Goal: Information Seeking & Learning: Learn about a topic

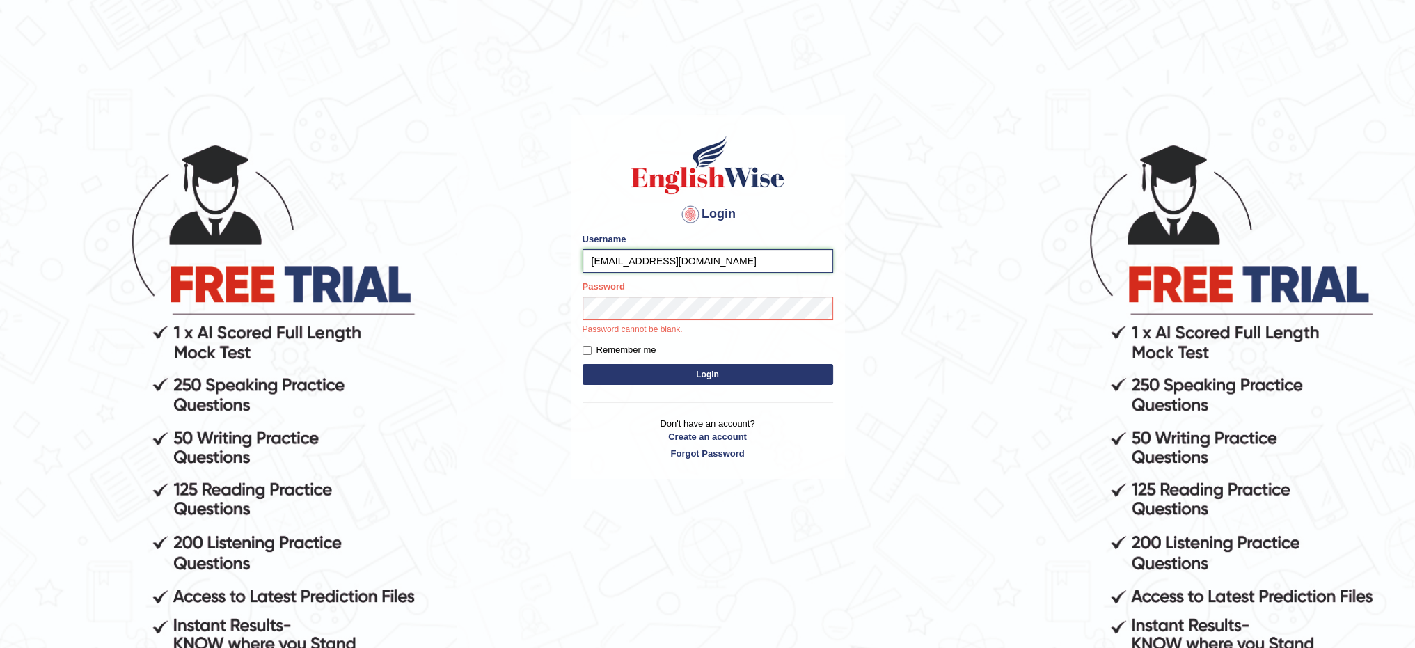
drag, startPoint x: 732, startPoint y: 263, endPoint x: 671, endPoint y: 255, distance: 61.7
click at [649, 258] on input "sidrasoomro@hotmail.com" at bounding box center [707, 261] width 251 height 24
drag, startPoint x: 595, startPoint y: 257, endPoint x: 606, endPoint y: 256, distance: 11.2
click at [587, 260] on input "sidra_86" at bounding box center [707, 261] width 251 height 24
type input "Sidra_86"
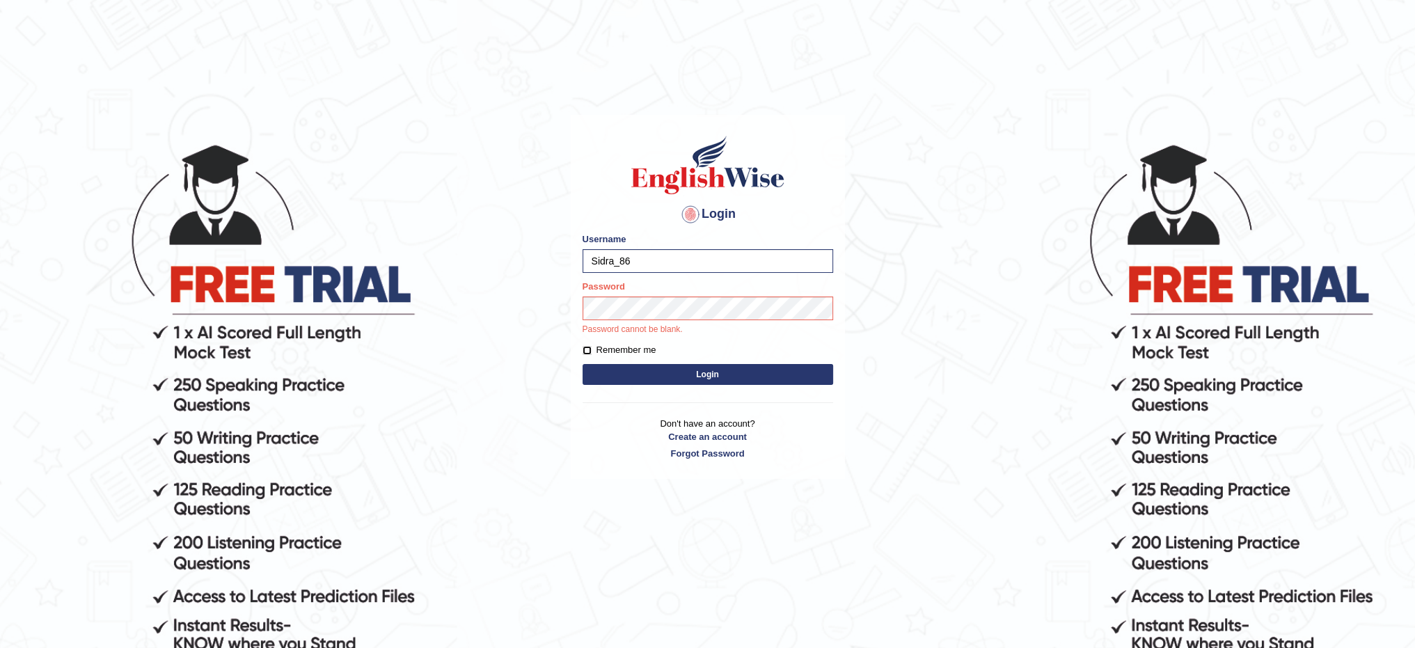
click at [587, 349] on input "Remember me" at bounding box center [586, 350] width 9 height 9
checkbox input "true"
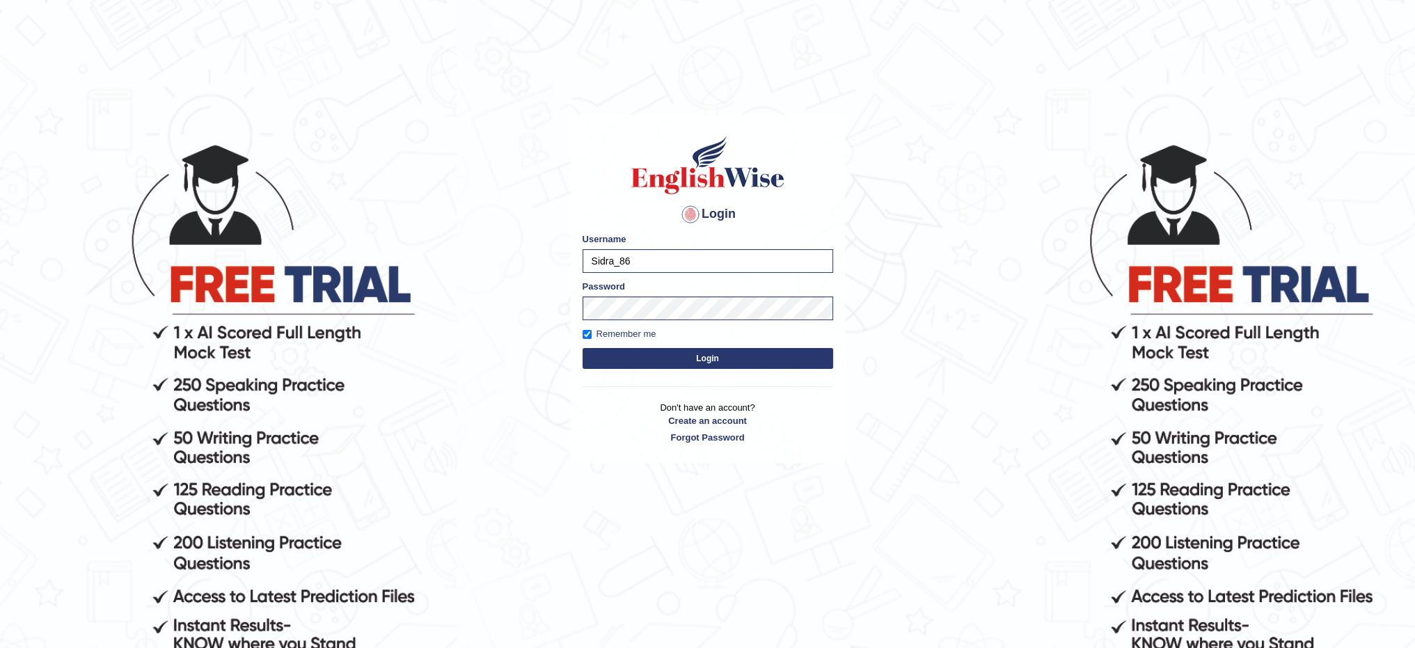
click at [654, 364] on button "Login" at bounding box center [707, 358] width 251 height 21
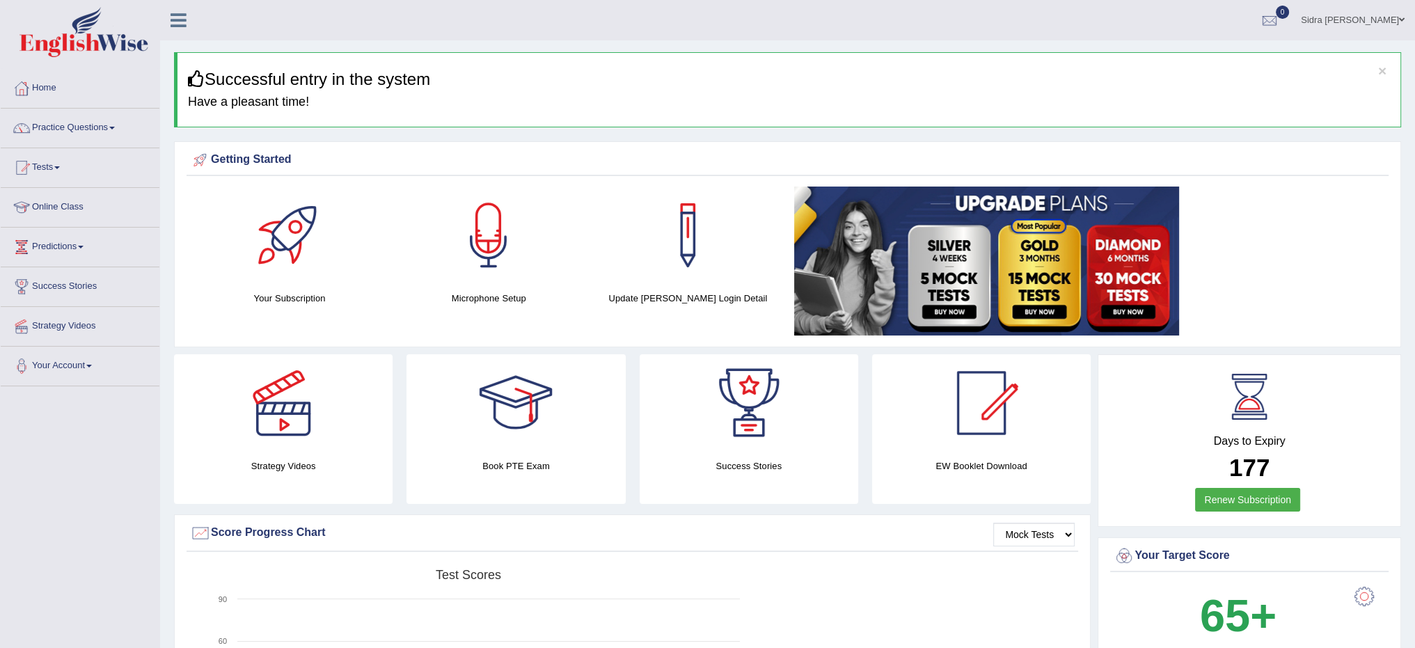
click at [1278, 299] on link at bounding box center [1086, 260] width 584 height 149
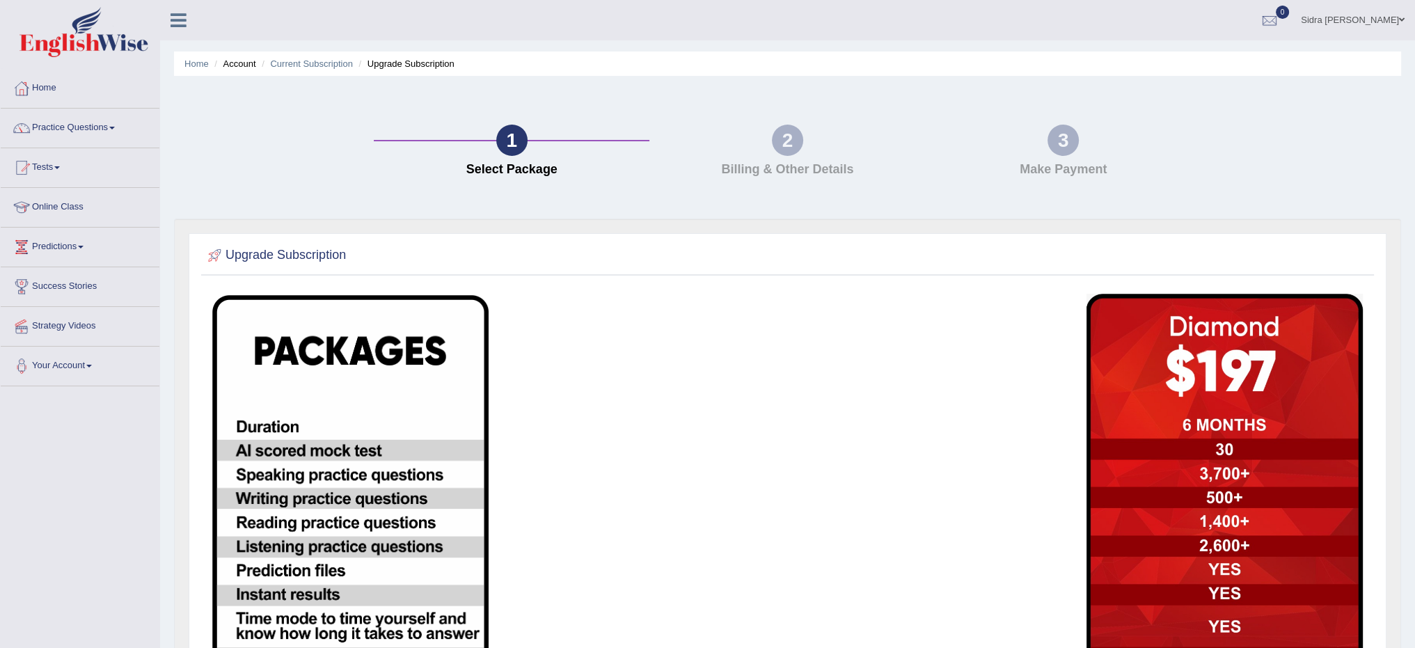
click at [1017, 356] on td at bounding box center [934, 605] width 292 height 638
click at [111, 93] on link "Home" at bounding box center [80, 86] width 159 height 35
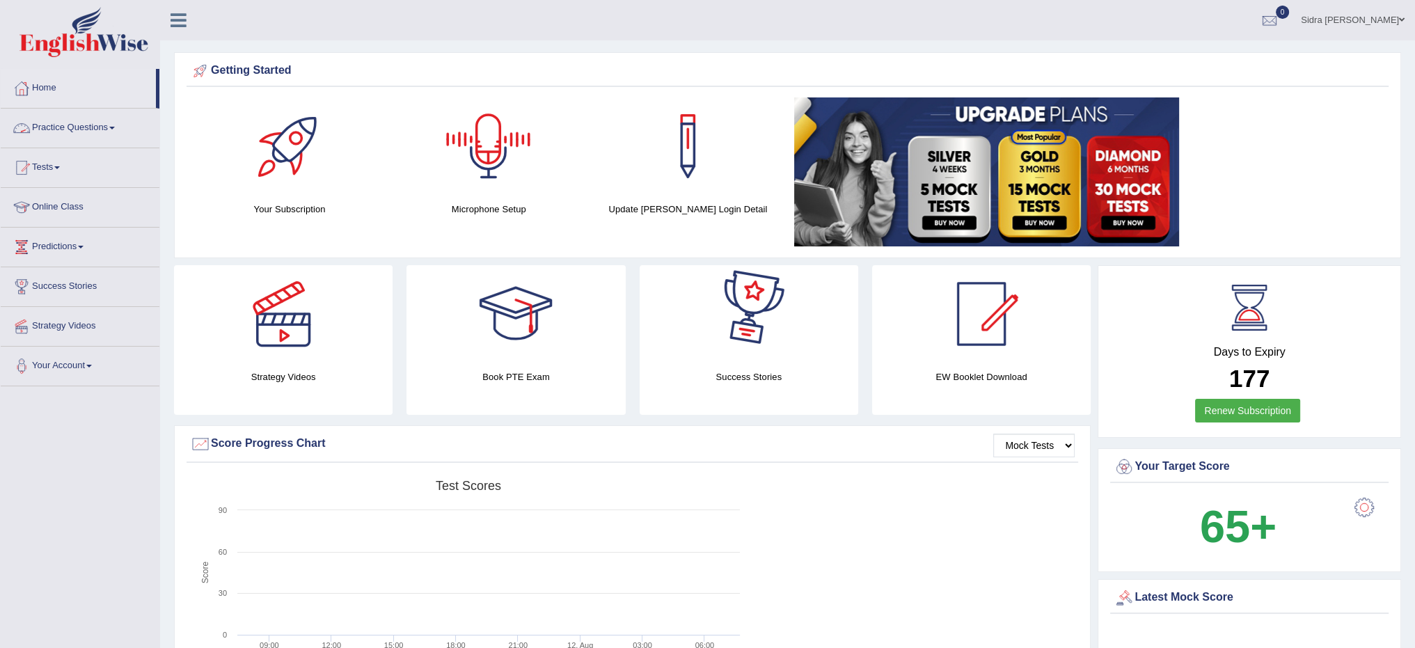
click at [484, 157] on div at bounding box center [488, 145] width 97 height 97
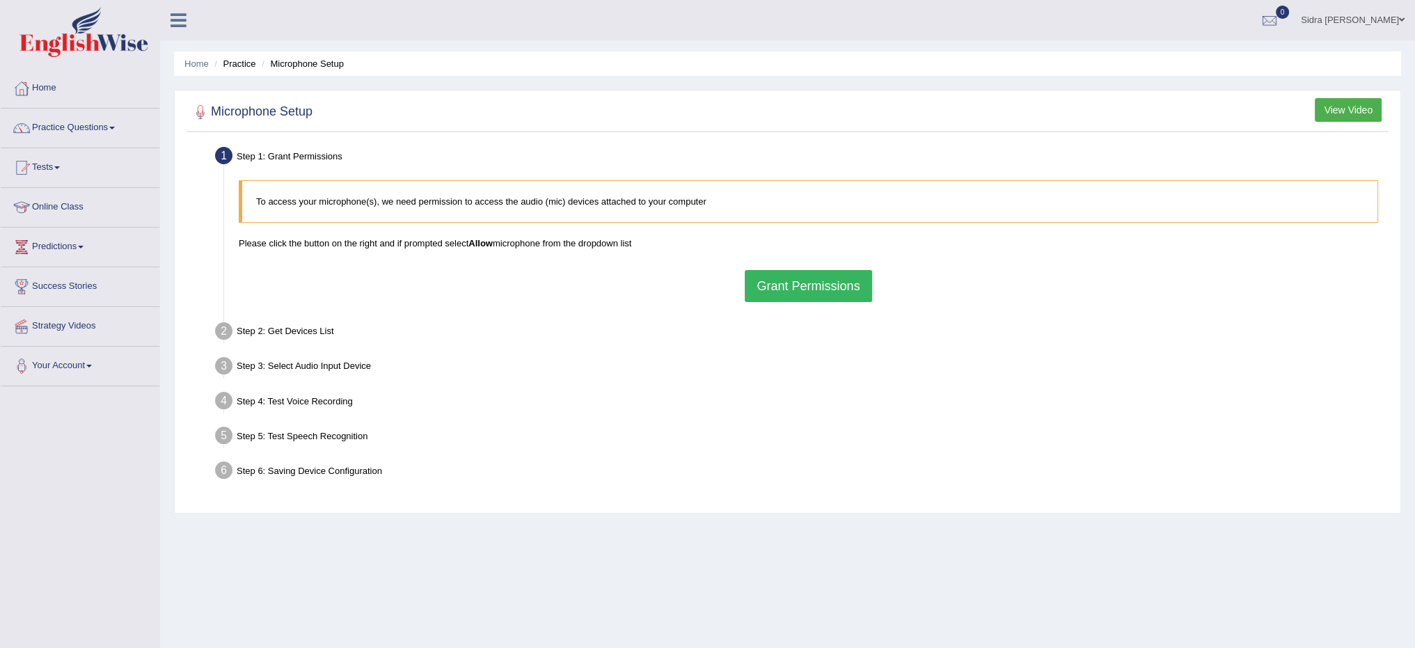
click at [790, 280] on button "Grant Permissions" at bounding box center [808, 286] width 127 height 32
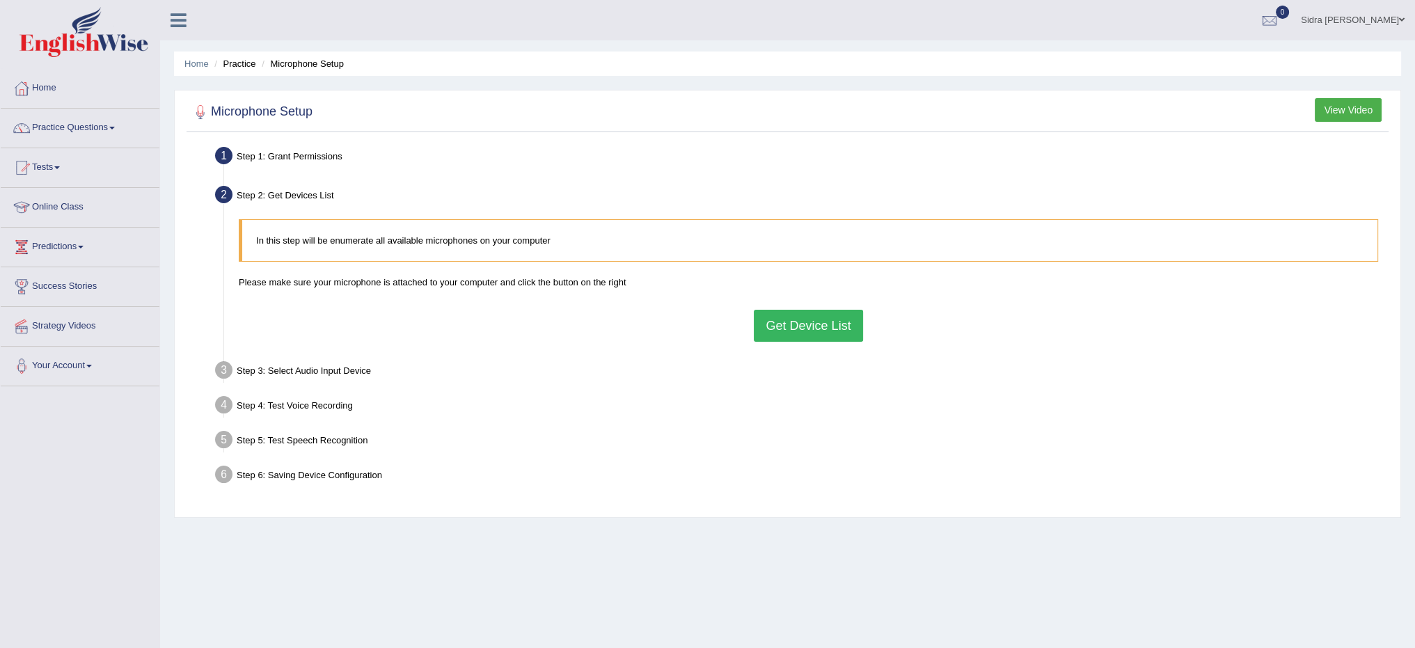
click at [816, 319] on button "Get Device List" at bounding box center [808, 326] width 109 height 32
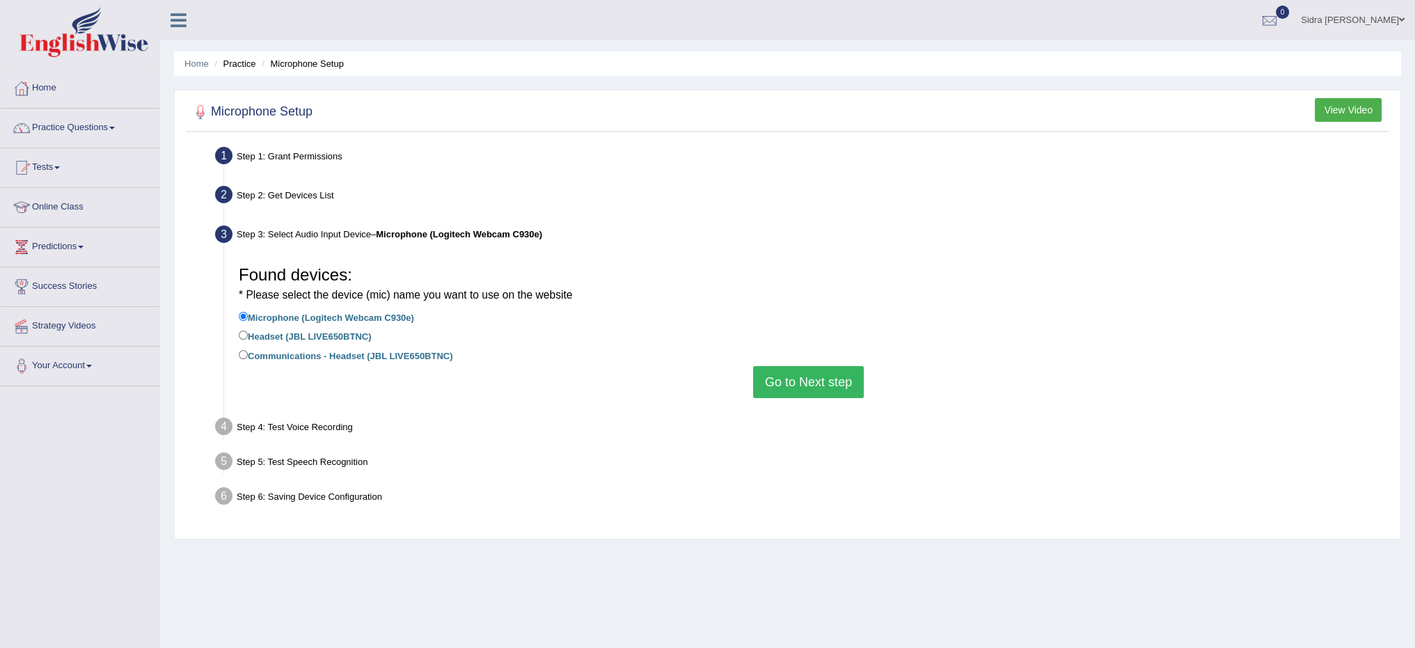
click at [793, 381] on button "Go to Next step" at bounding box center [808, 382] width 111 height 32
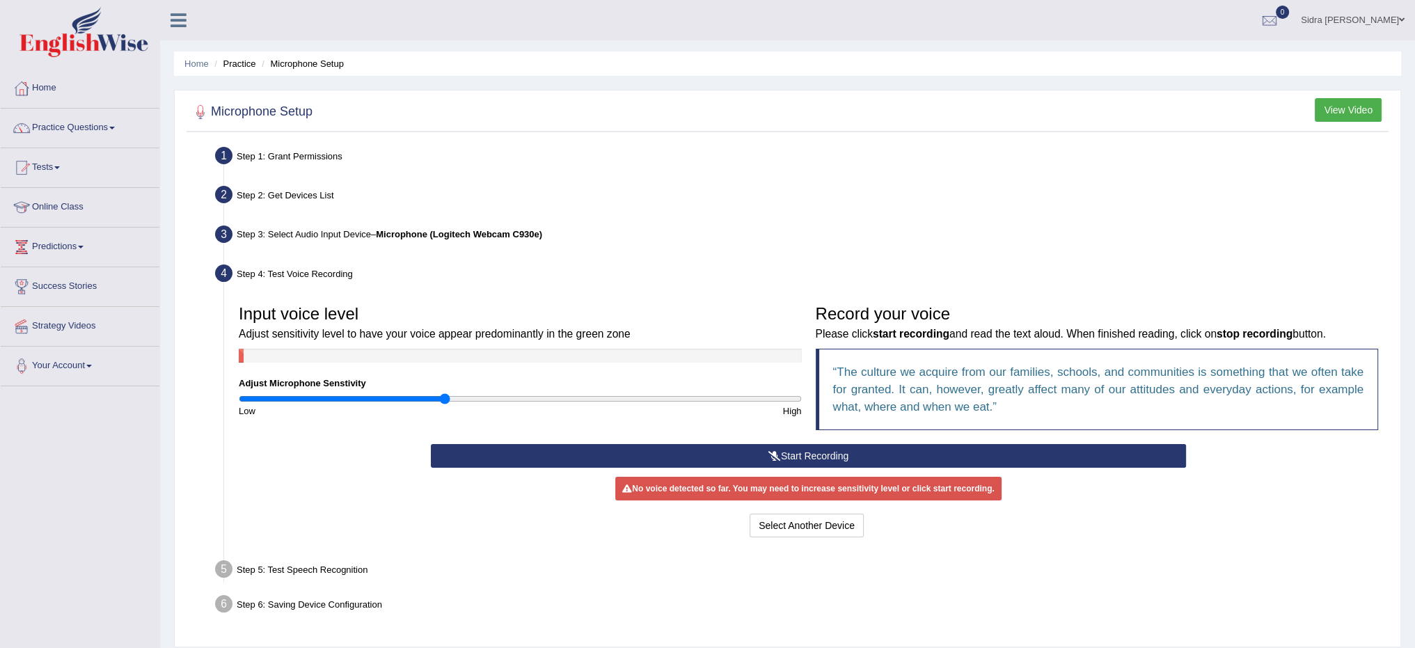
drag, startPoint x: 518, startPoint y: 397, endPoint x: 443, endPoint y: 404, distance: 75.5
click at [443, 404] on input "range" at bounding box center [520, 398] width 563 height 11
type input "0.58"
click at [402, 398] on input "range" at bounding box center [520, 398] width 563 height 11
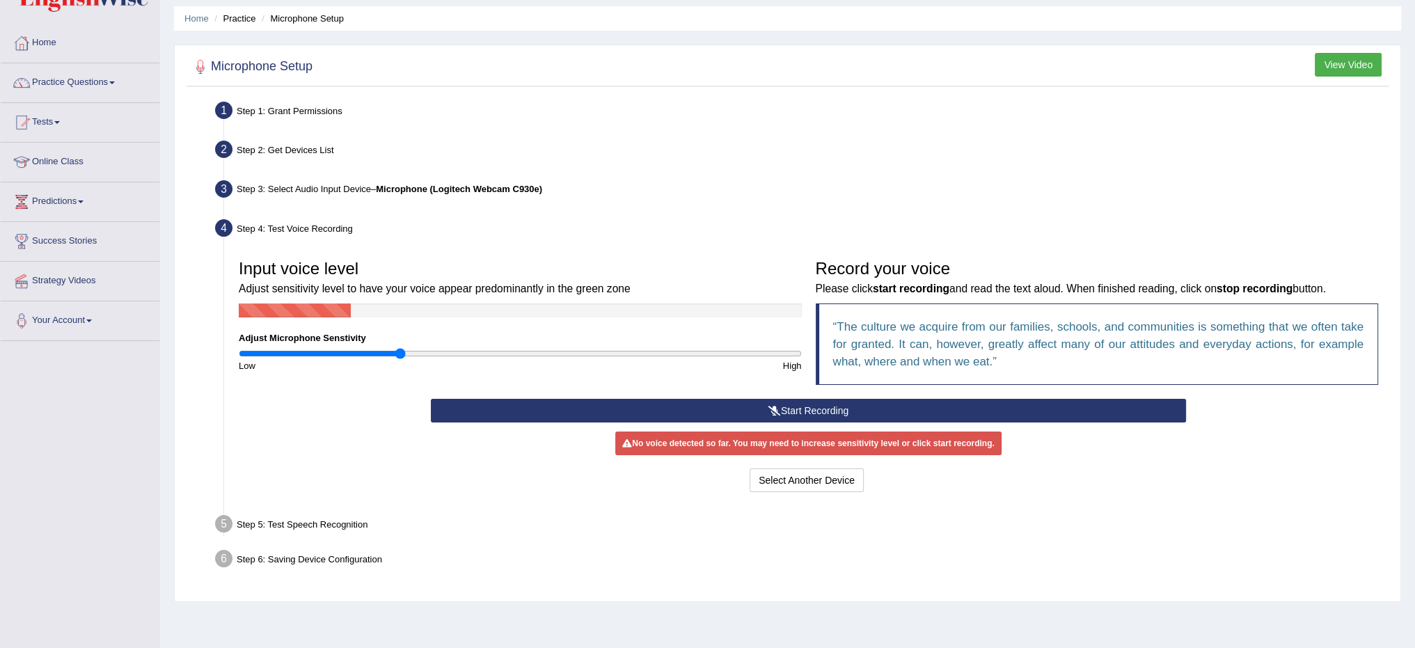
scroll to position [70, 0]
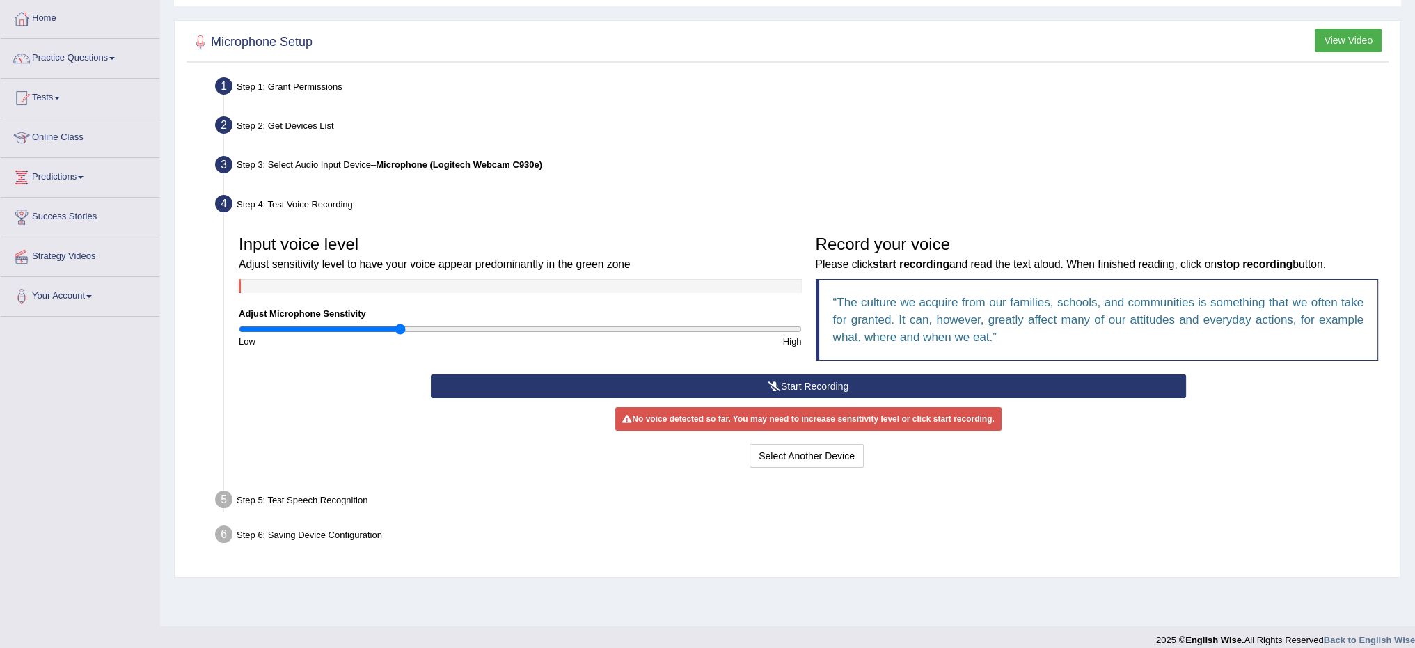
click at [1130, 378] on button "Start Recording" at bounding box center [808, 386] width 755 height 24
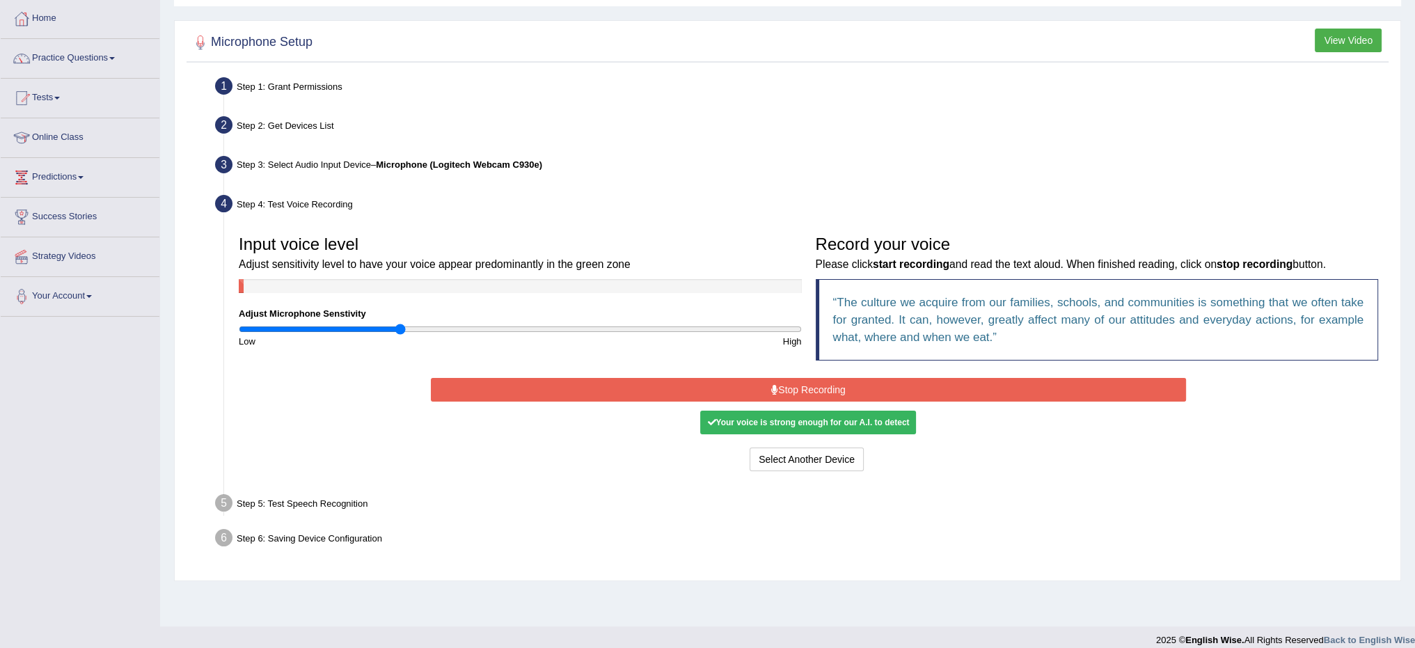
click at [941, 386] on button "Stop Recording" at bounding box center [808, 390] width 755 height 24
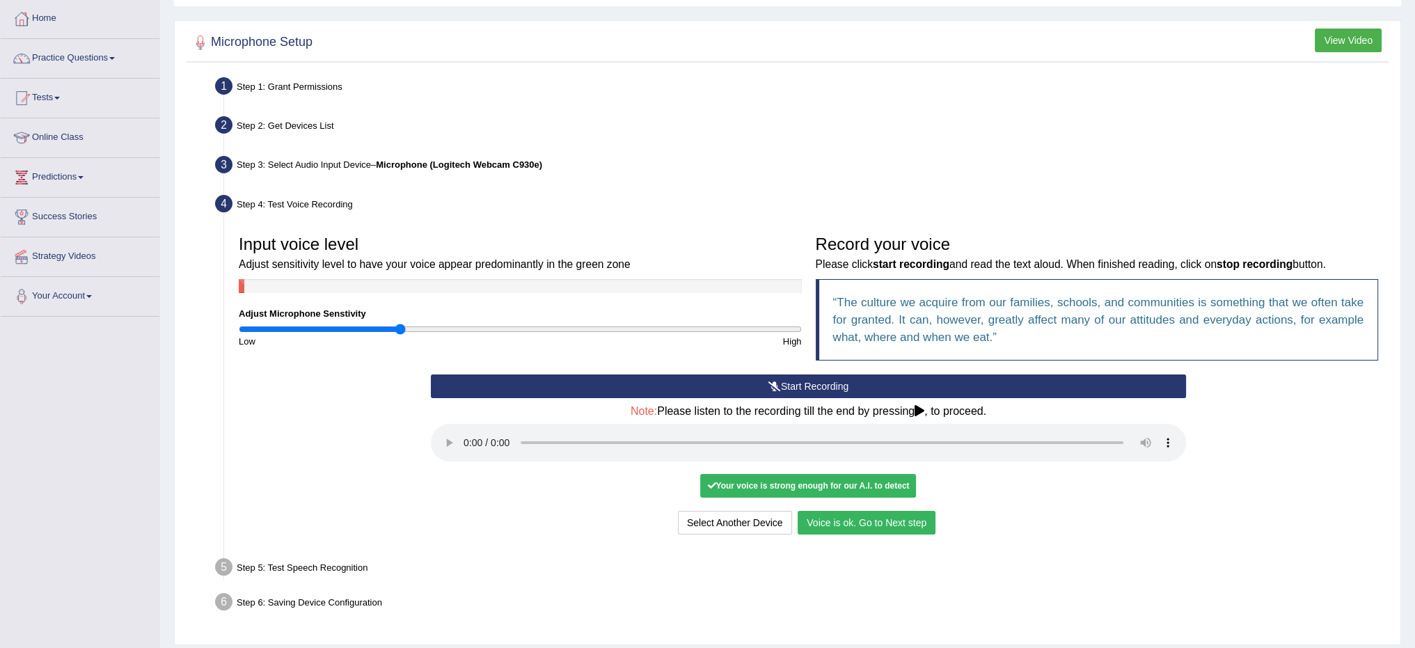
click at [896, 526] on button "Voice is ok. Go to Next step" at bounding box center [866, 523] width 138 height 24
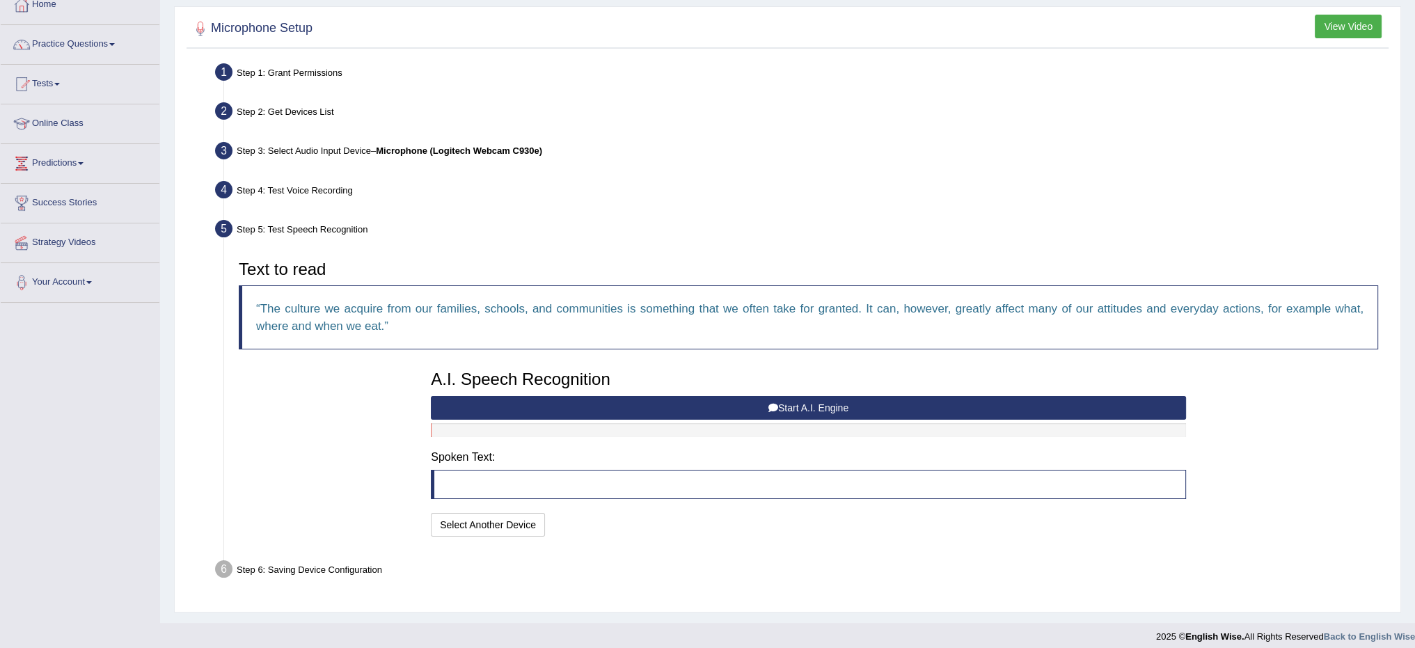
scroll to position [92, 0]
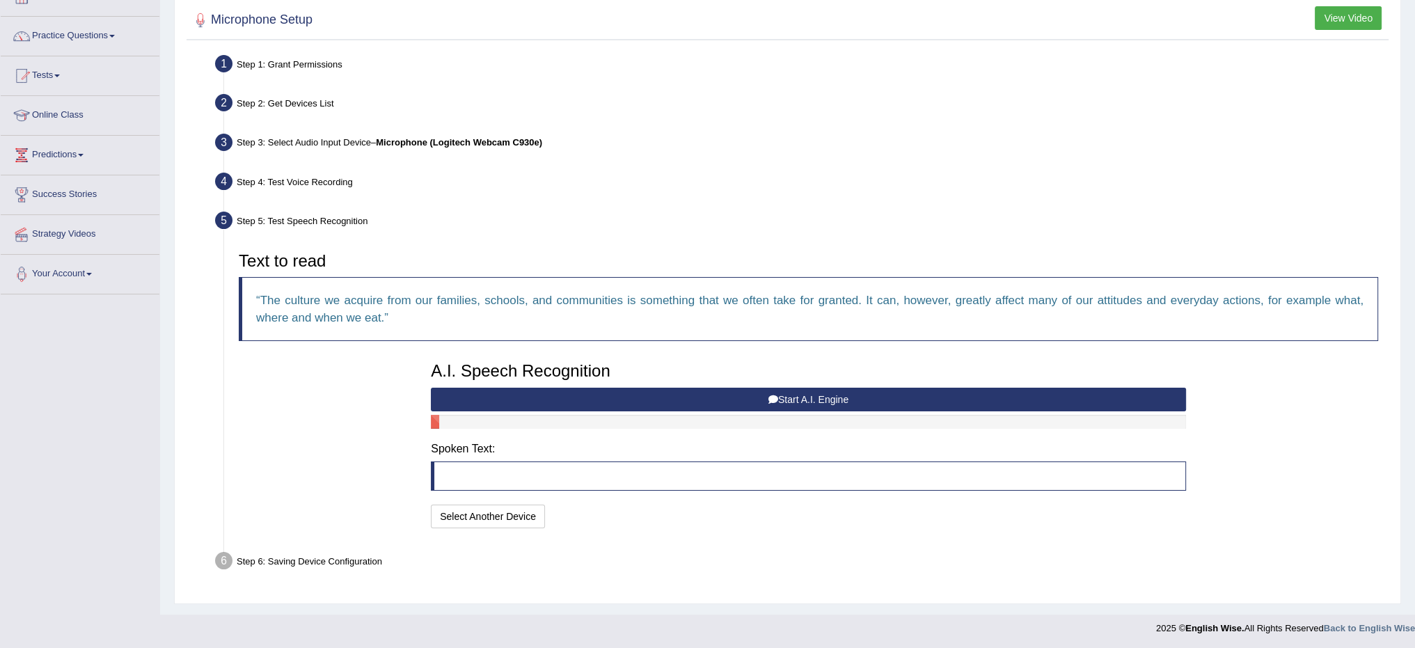
click at [838, 392] on button "Start A.I. Engine" at bounding box center [808, 400] width 755 height 24
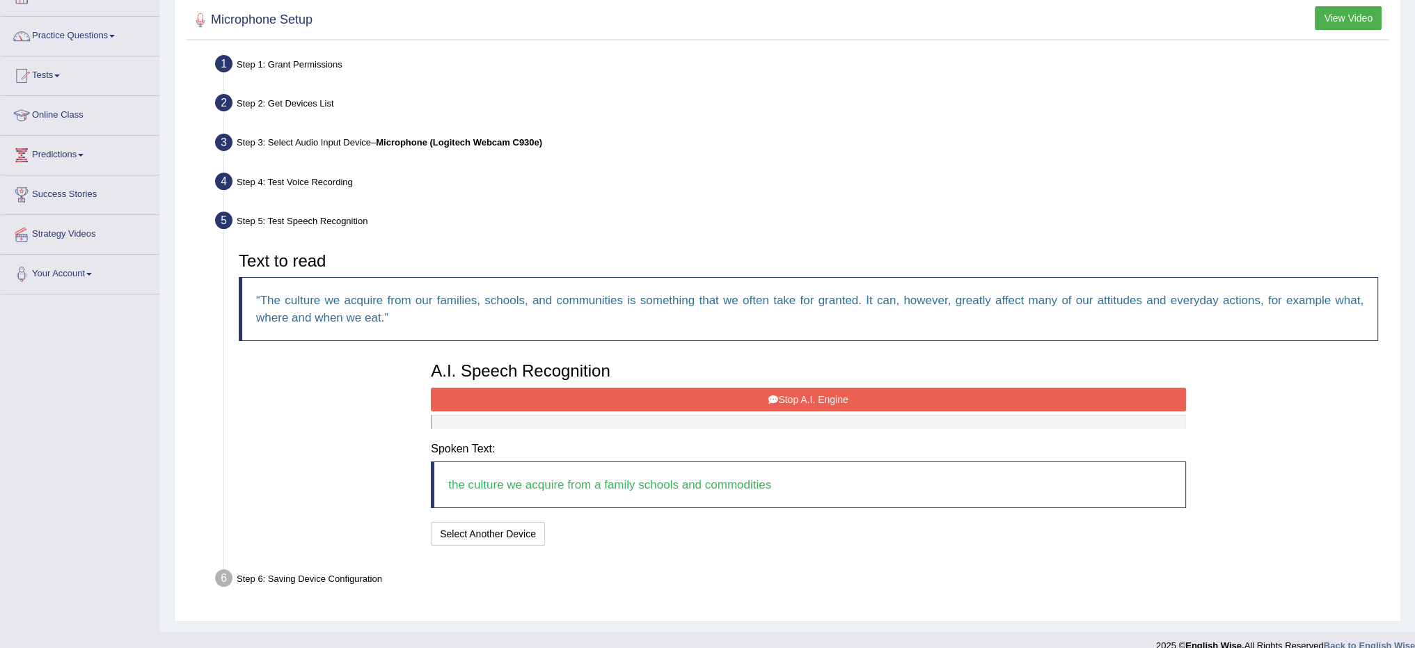
click at [849, 397] on button "Stop A.I. Engine" at bounding box center [808, 400] width 755 height 24
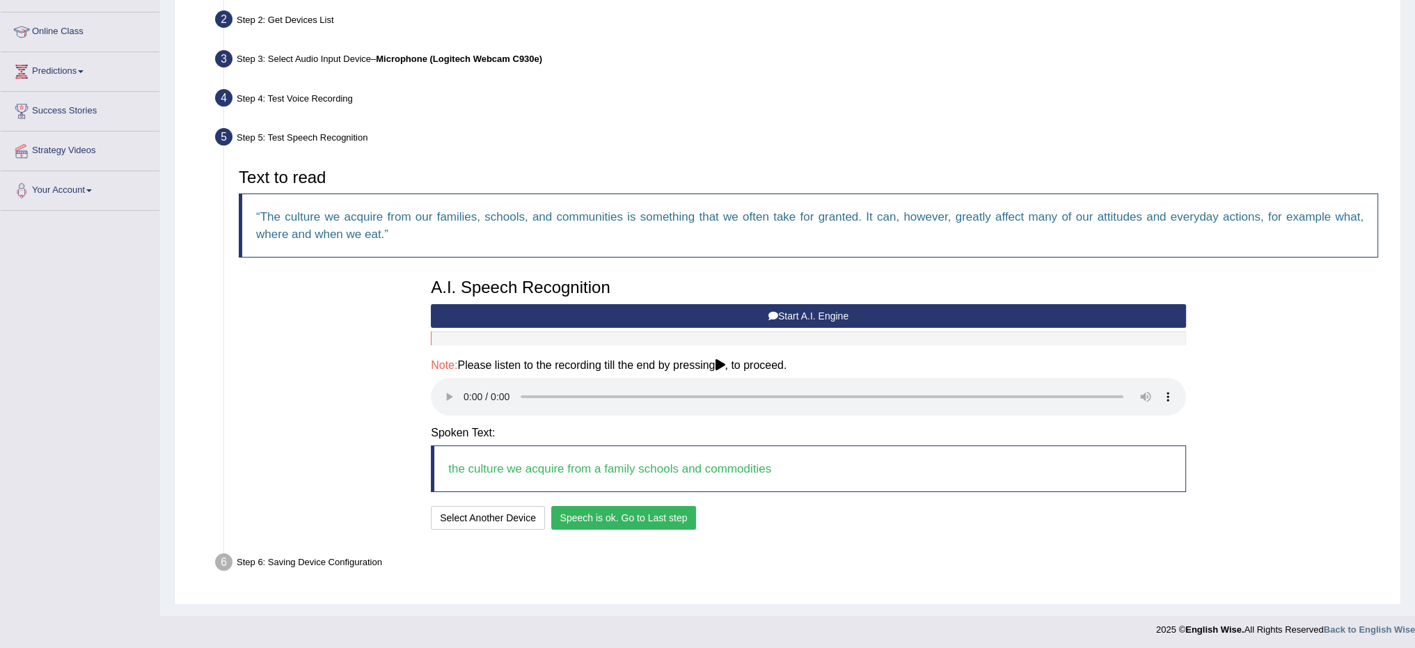
scroll to position [176, 0]
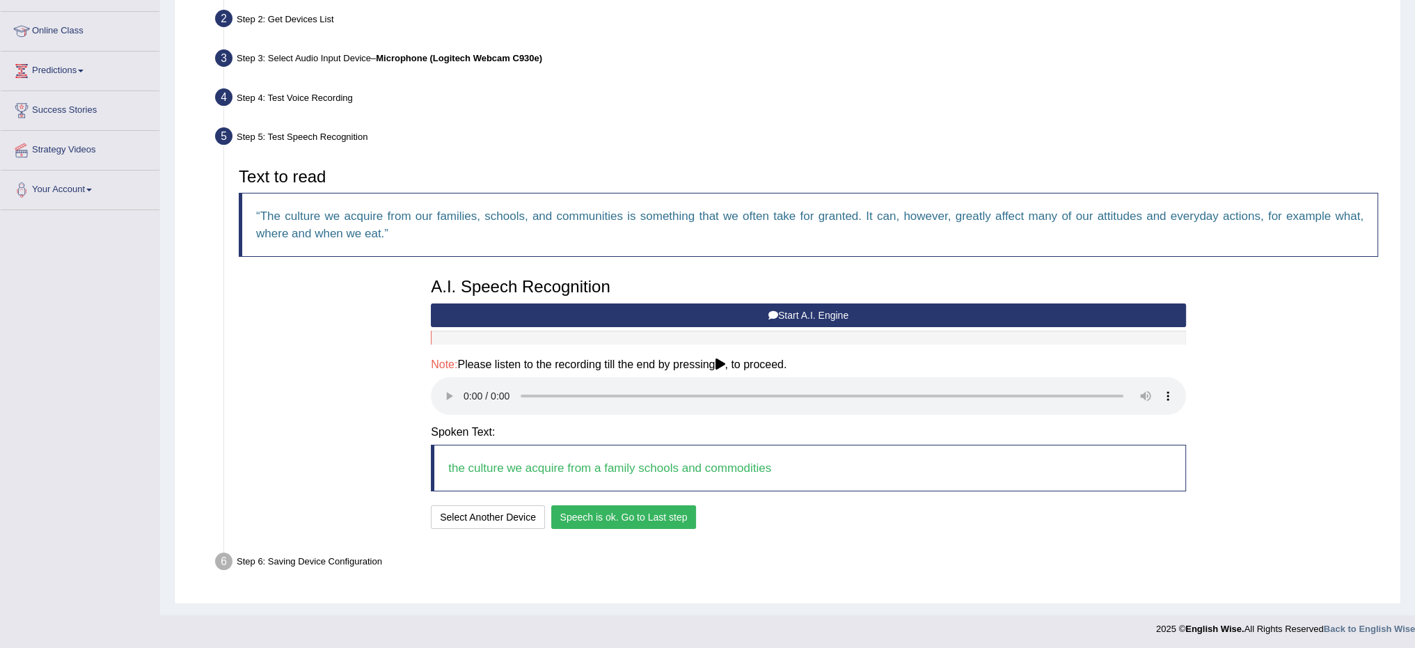
click at [657, 507] on button "Speech is ok. Go to Last step" at bounding box center [623, 517] width 145 height 24
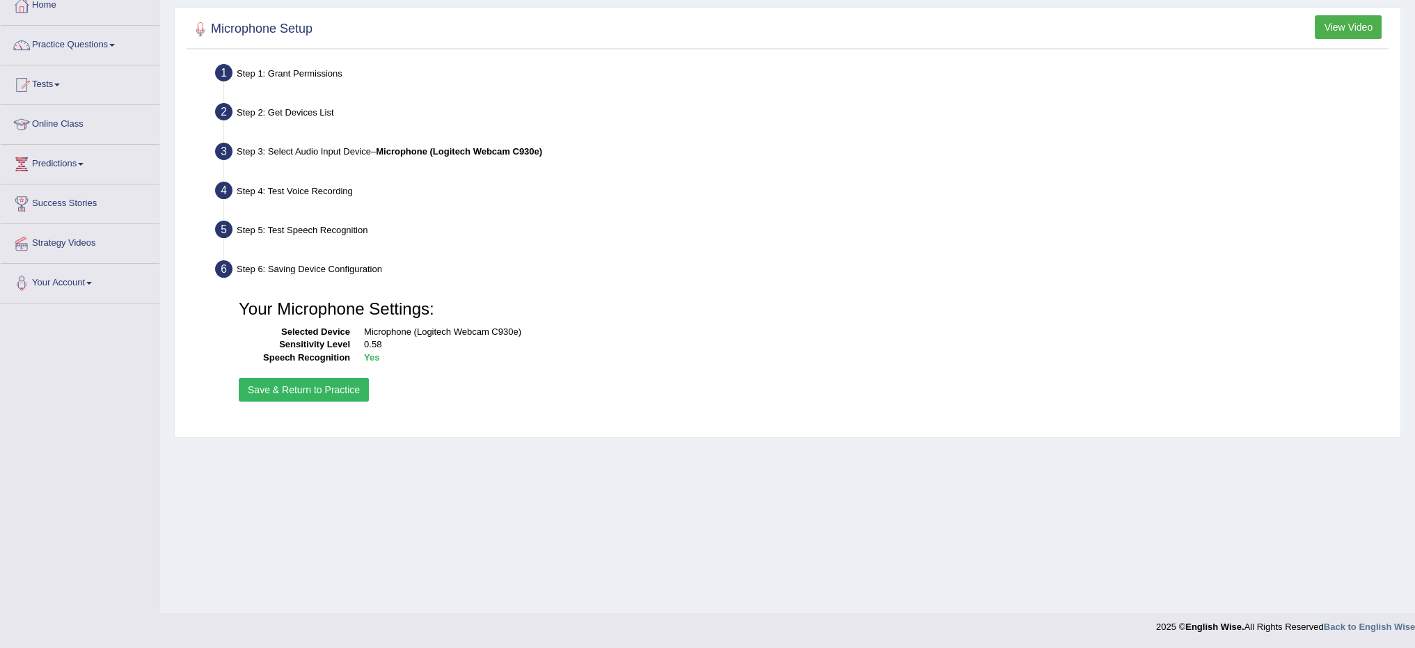
click at [344, 387] on button "Save & Return to Practice" at bounding box center [304, 390] width 130 height 24
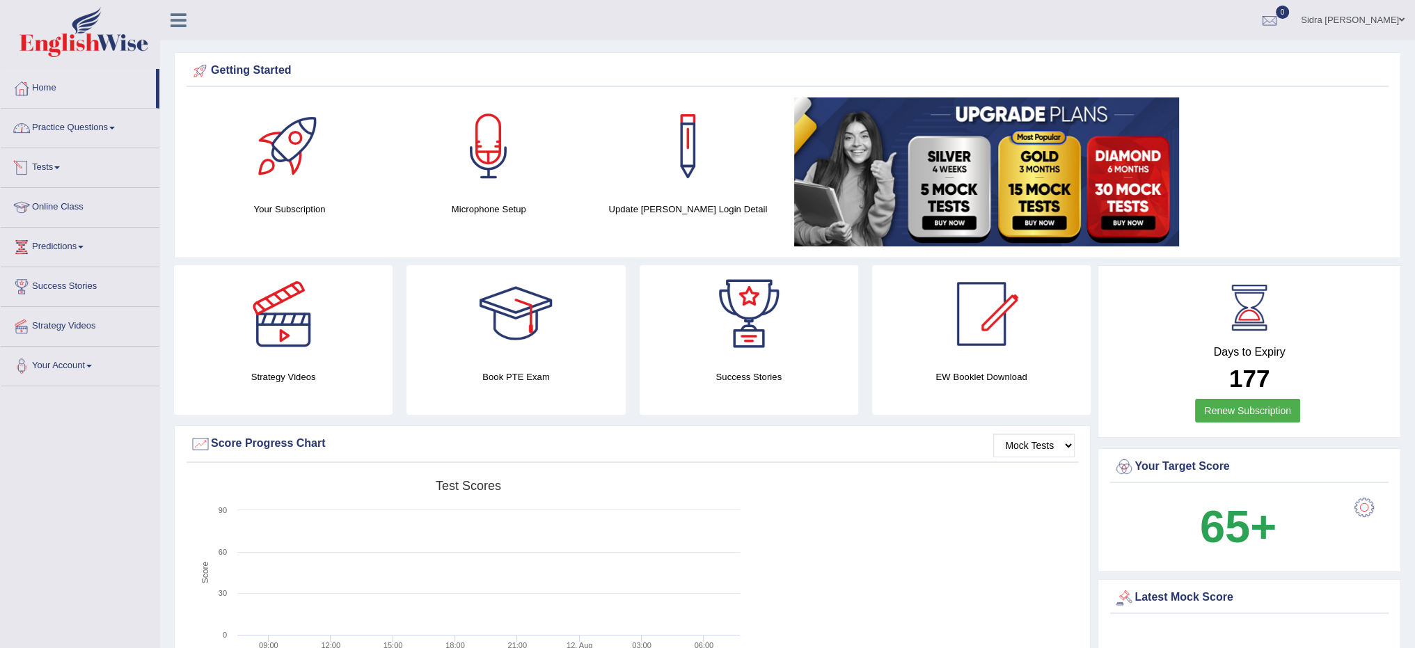
click at [74, 132] on link "Practice Questions" at bounding box center [80, 126] width 159 height 35
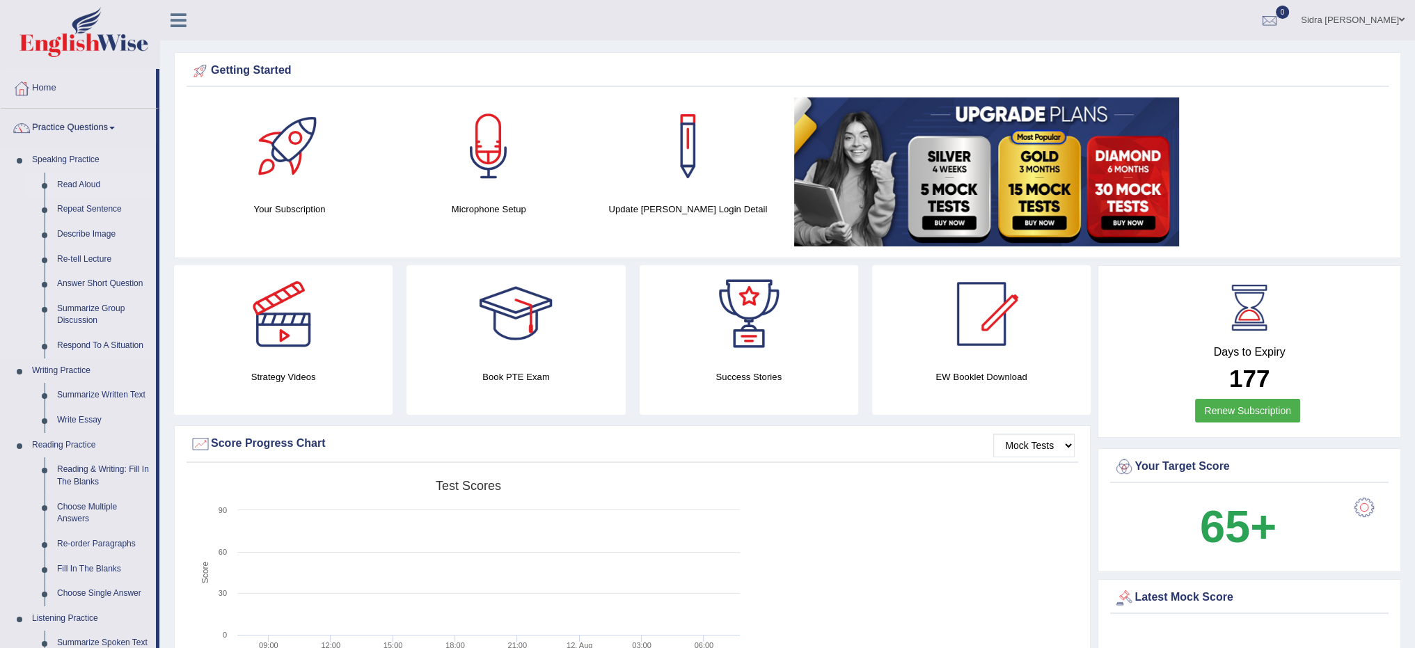
click at [72, 181] on link "Read Aloud" at bounding box center [103, 185] width 105 height 25
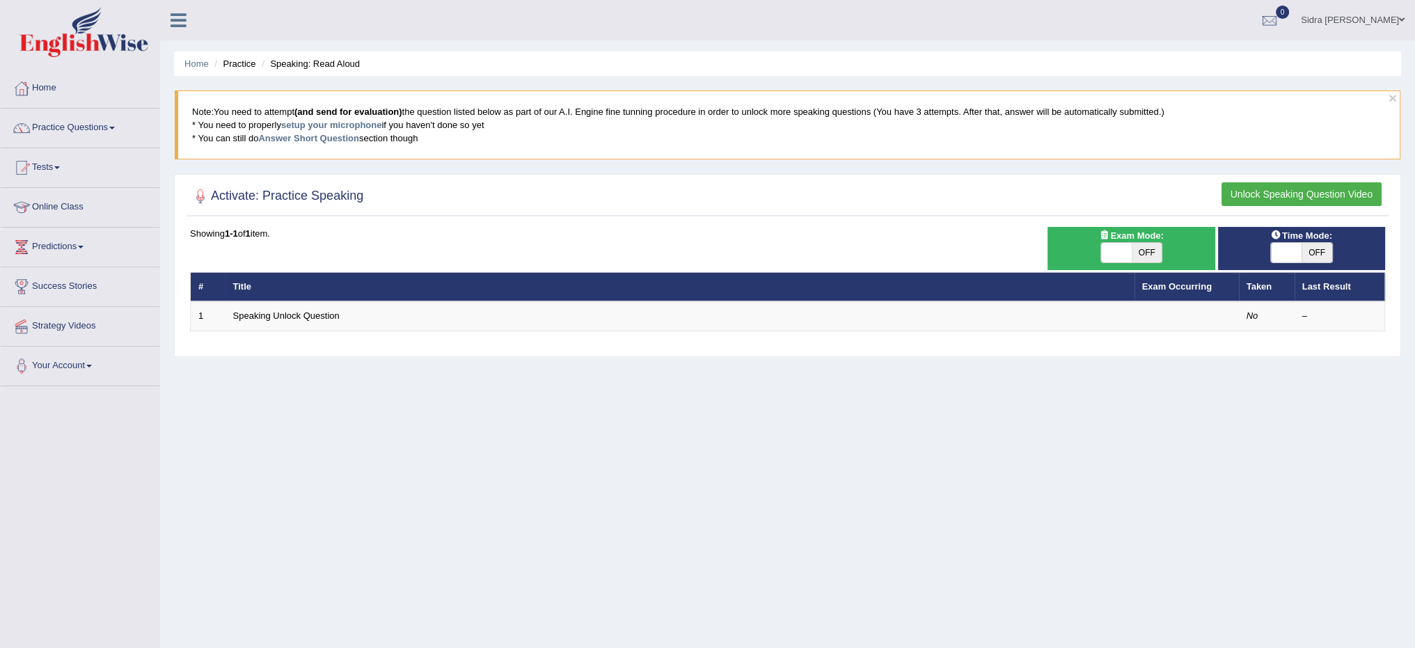
click at [1344, 200] on button "Unlock Speaking Question Video" at bounding box center [1301, 194] width 160 height 24
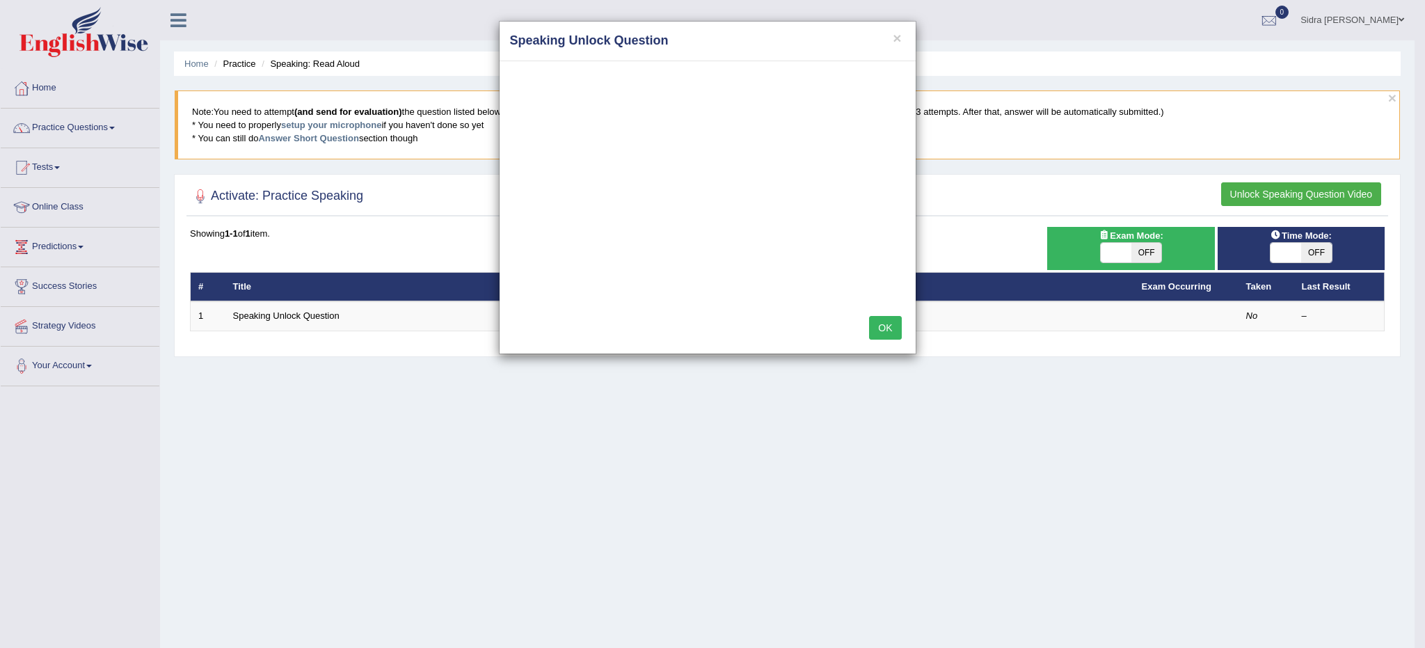
click at [881, 328] on button "OK" at bounding box center [885, 328] width 32 height 24
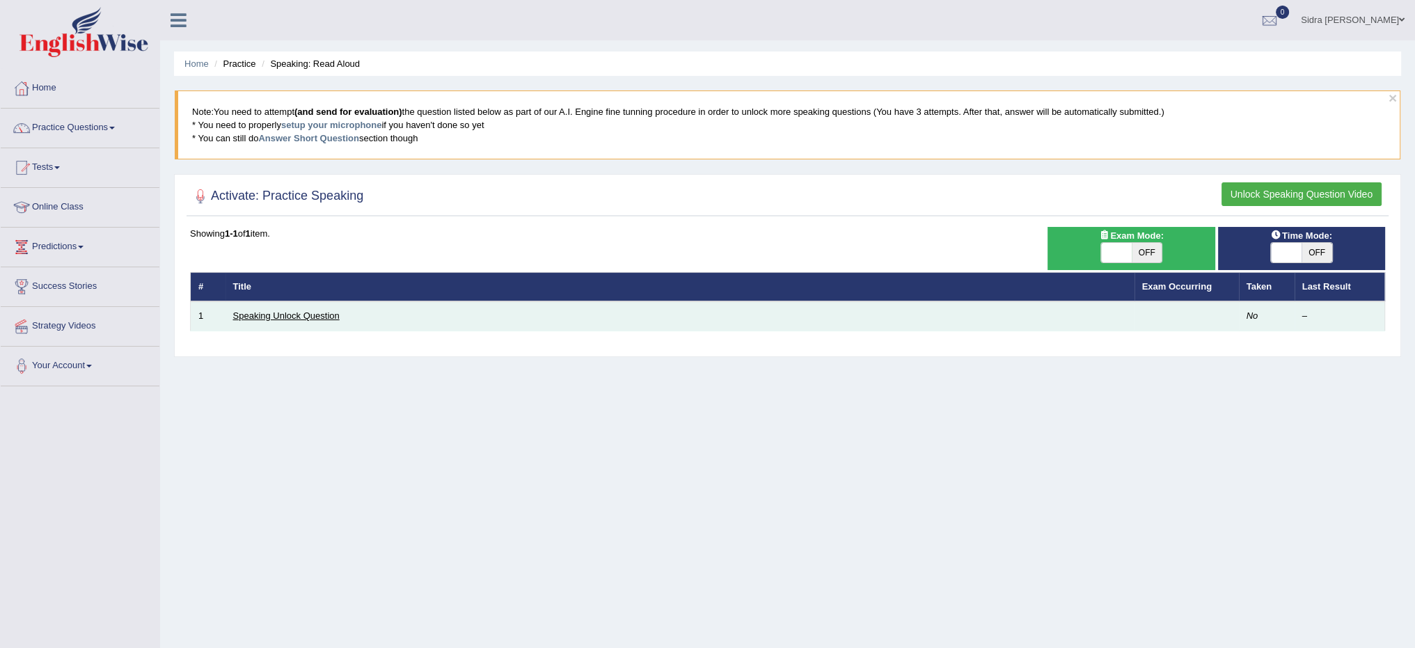
click at [256, 312] on link "Speaking Unlock Question" at bounding box center [286, 315] width 106 height 10
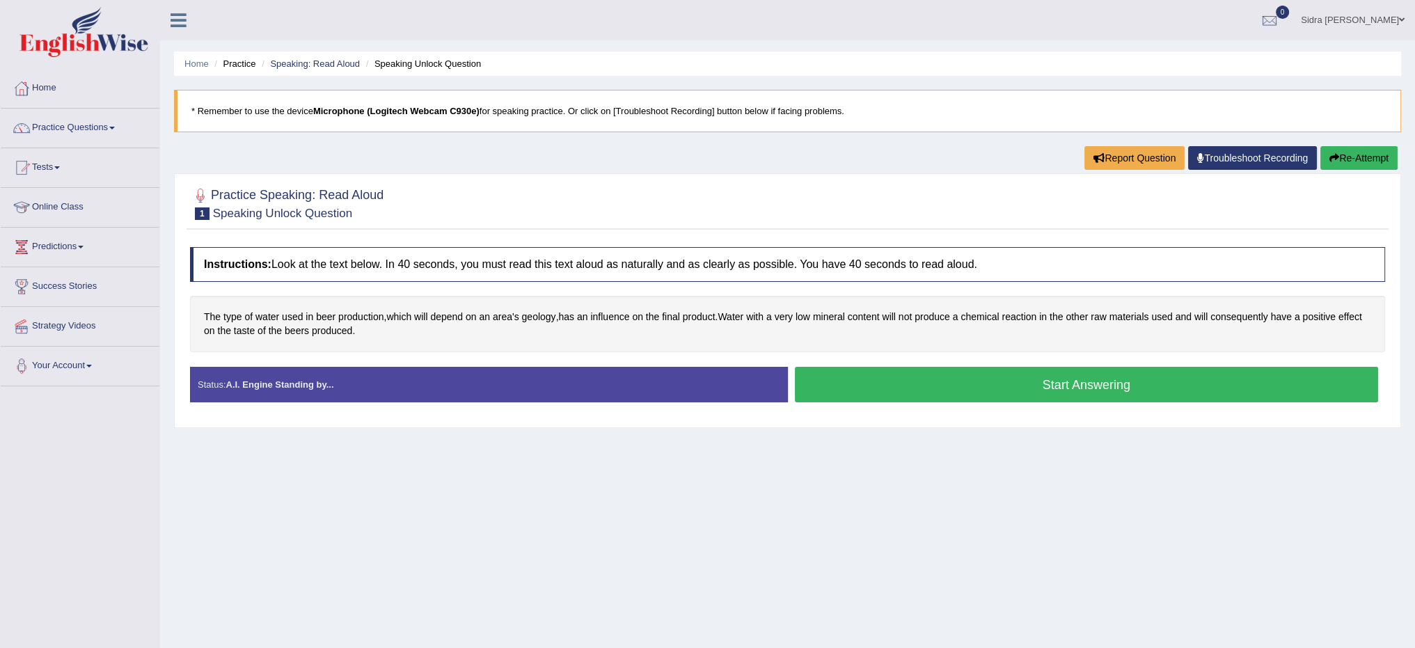
click at [1065, 392] on button "Start Answering" at bounding box center [1087, 384] width 584 height 35
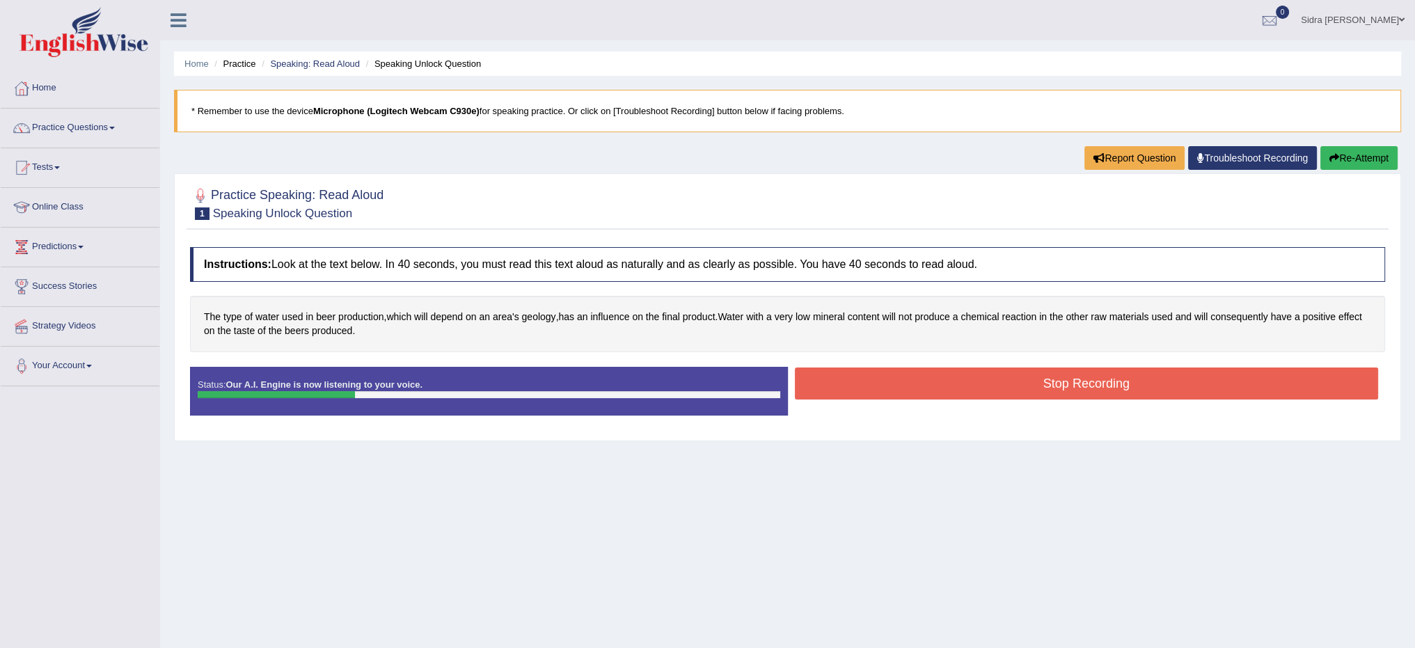
click at [1002, 378] on button "Stop Recording" at bounding box center [1087, 383] width 584 height 32
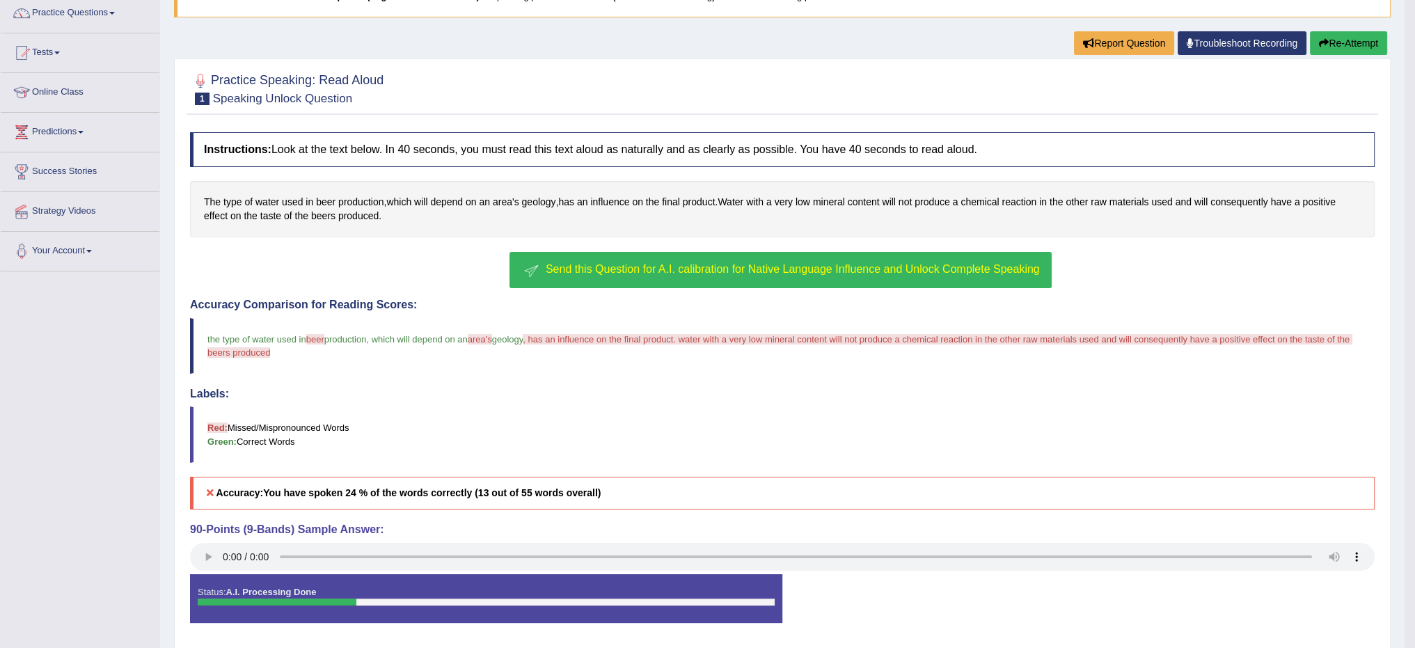
scroll to position [139, 0]
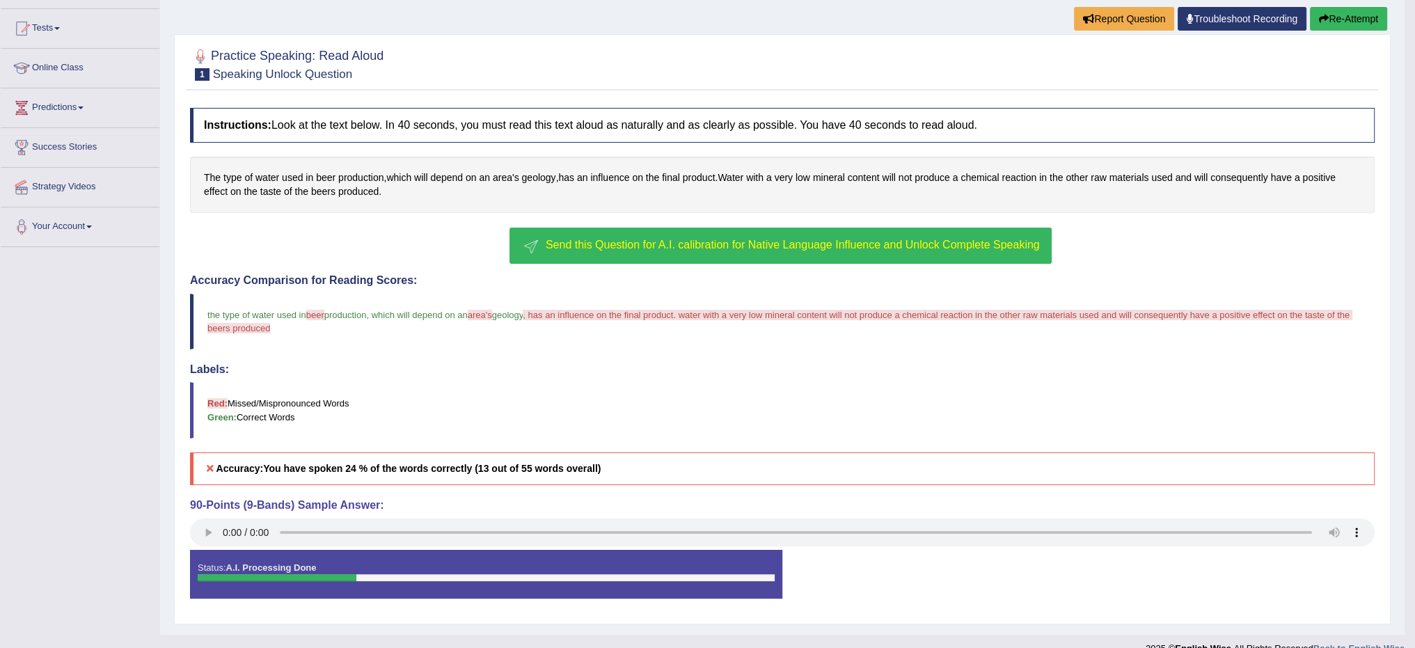
click at [665, 247] on span "Send this Question for A.I. calibration for Native Language Influence and Unloc…" at bounding box center [793, 245] width 494 height 12
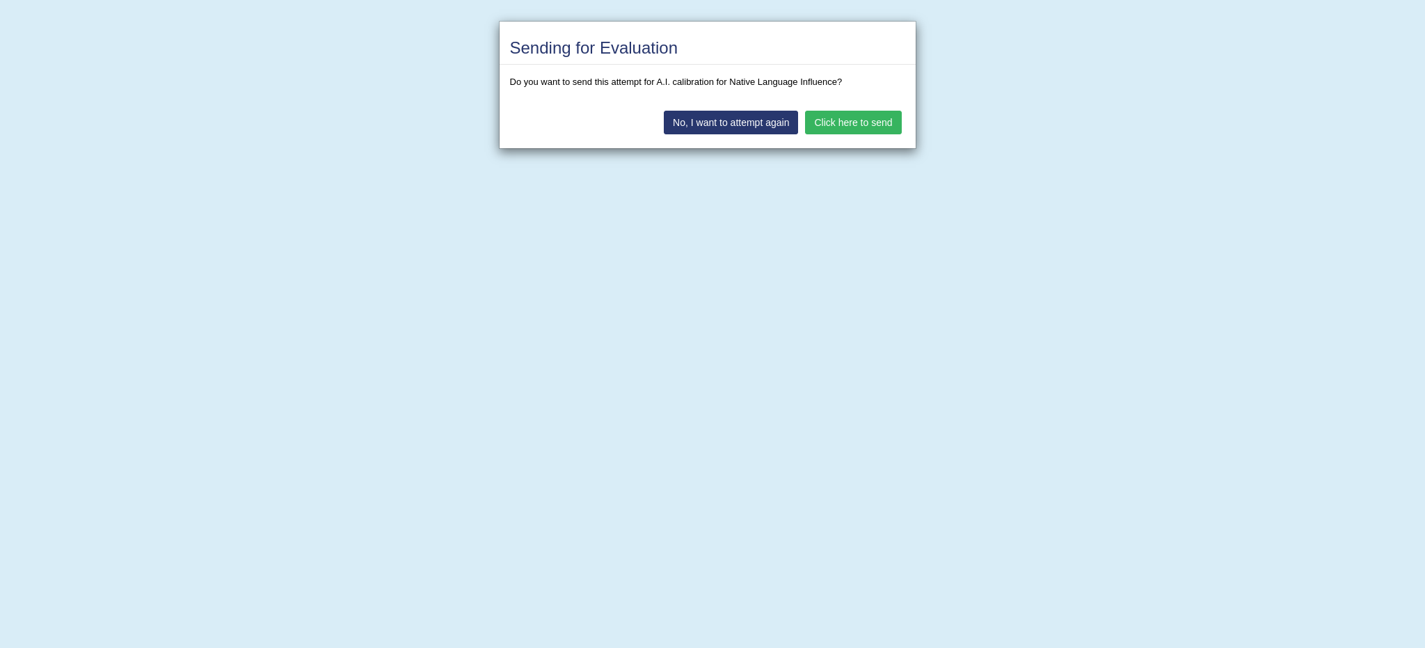
click at [849, 124] on button "Click here to send" at bounding box center [853, 123] width 96 height 24
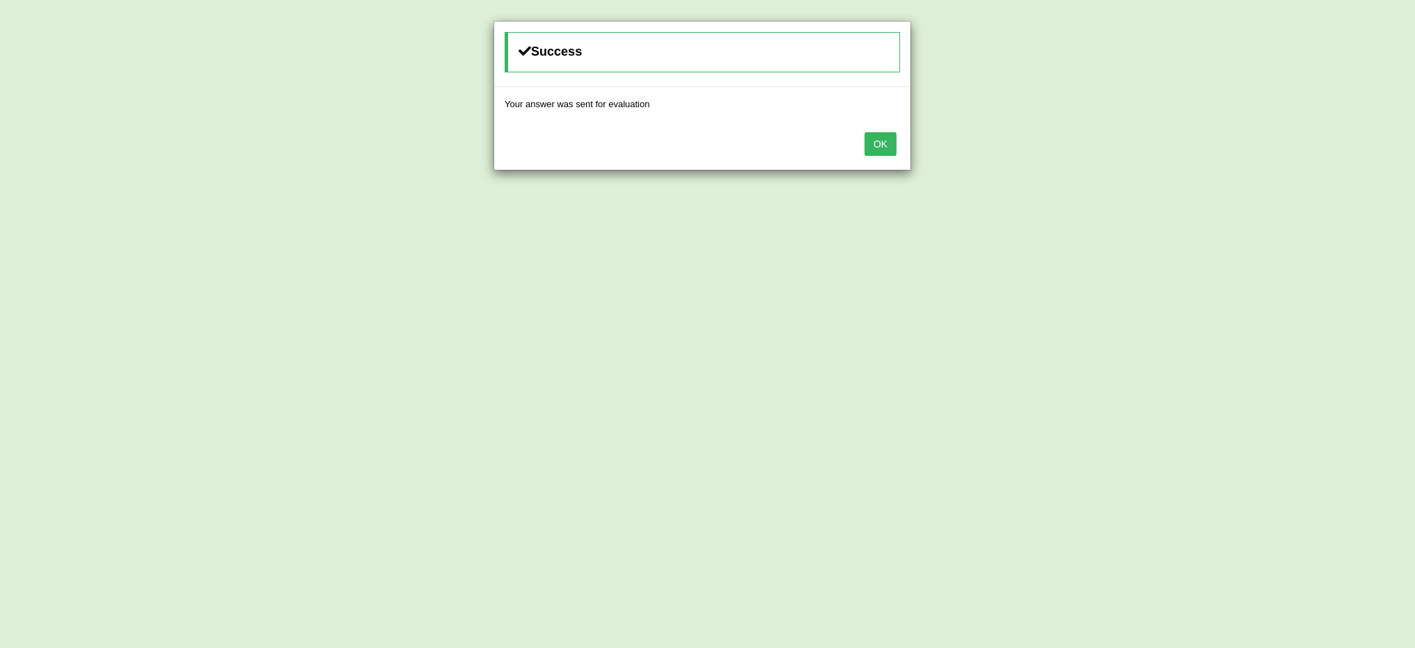
click at [885, 148] on button "OK" at bounding box center [880, 144] width 32 height 24
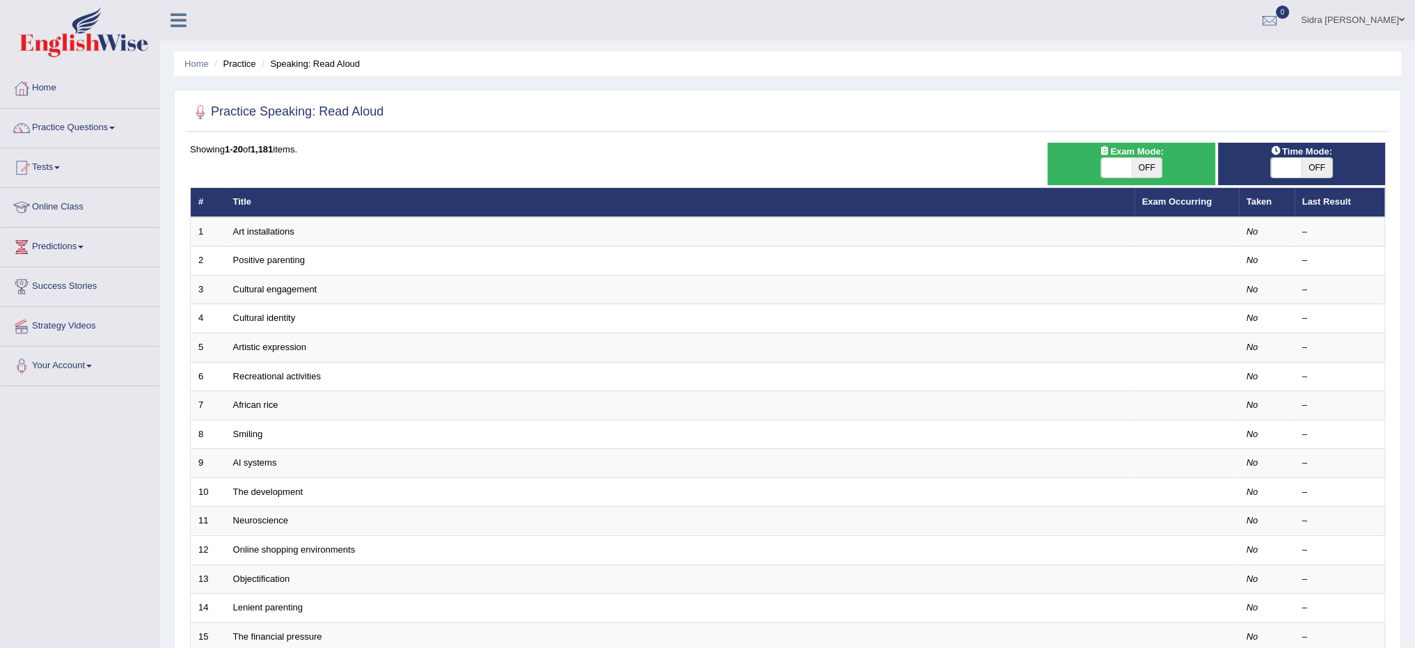
click at [71, 212] on link "Online Class" at bounding box center [80, 205] width 159 height 35
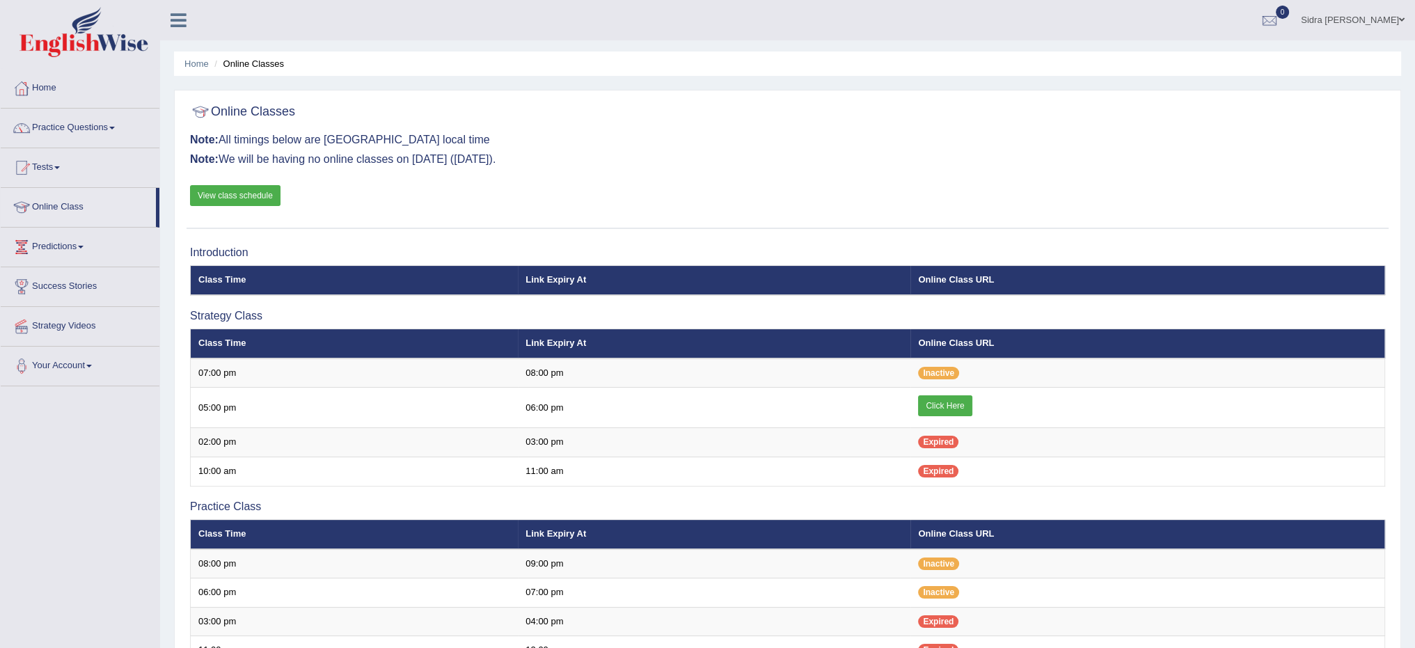
click at [248, 193] on link "View class schedule" at bounding box center [235, 195] width 90 height 21
click at [51, 169] on link "Tests" at bounding box center [80, 165] width 159 height 35
click at [63, 207] on link "Take Practice Sectional Test" at bounding box center [91, 199] width 130 height 25
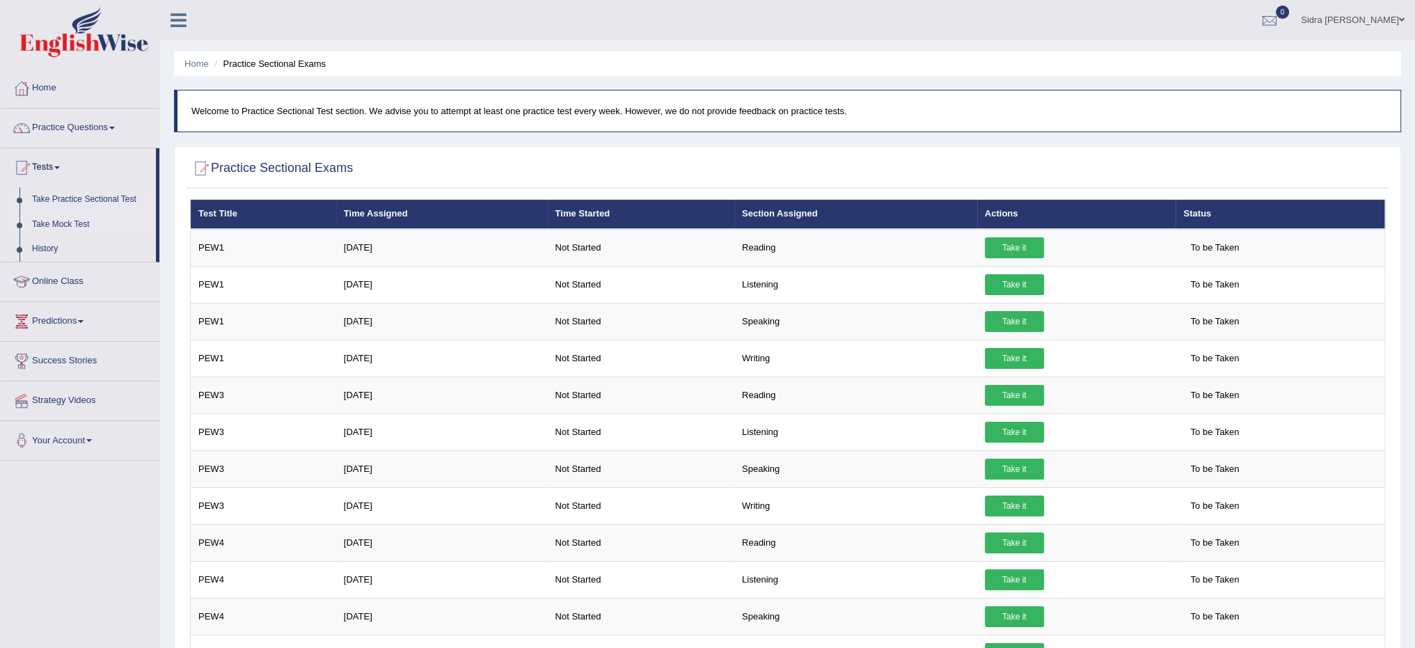
click at [60, 227] on link "Take Mock Test" at bounding box center [91, 224] width 130 height 25
click at [77, 101] on link "Home" at bounding box center [80, 86] width 159 height 35
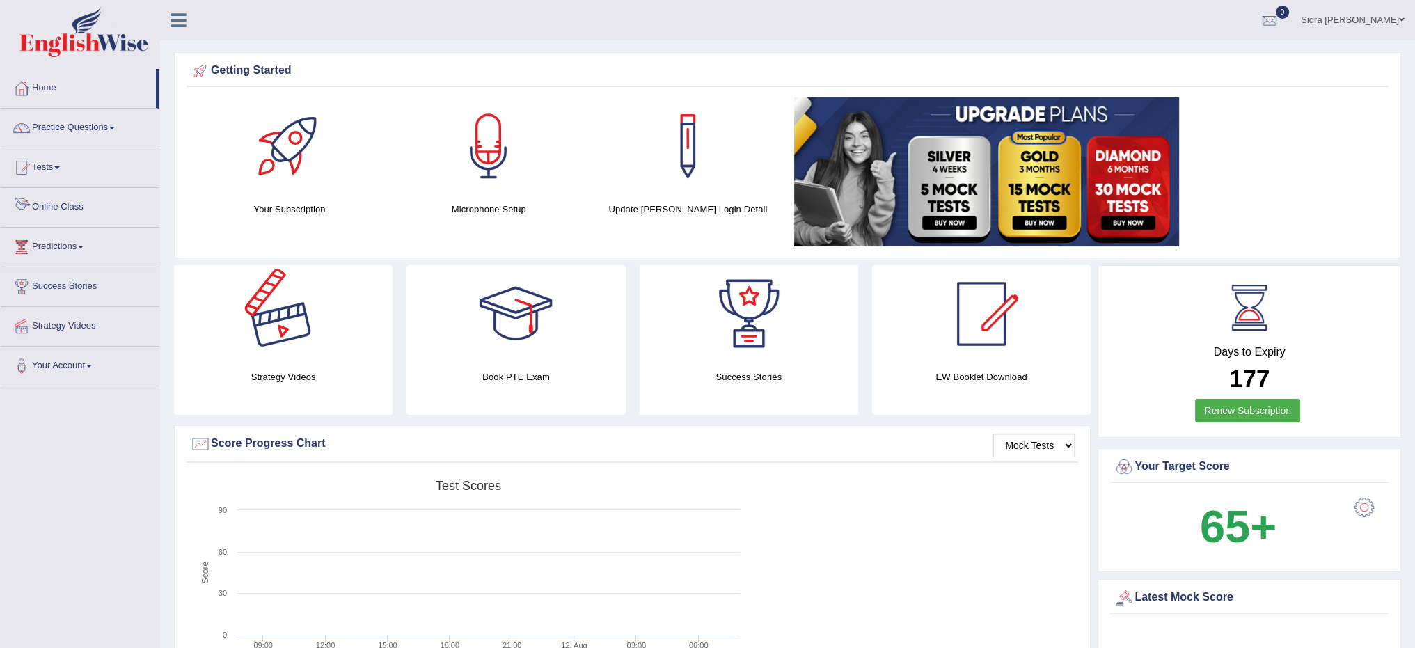
click at [70, 221] on link "Online Class" at bounding box center [80, 205] width 159 height 35
